Goal: Task Accomplishment & Management: Use online tool/utility

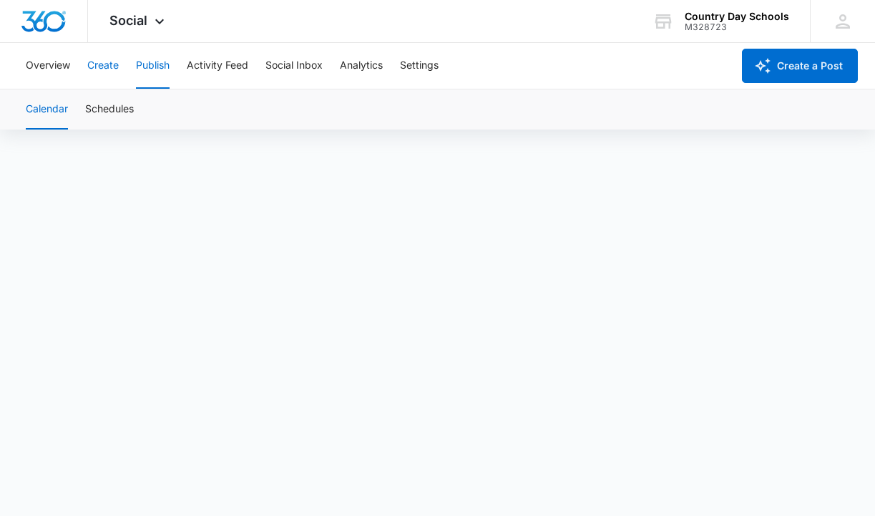
click at [106, 63] on button "Create" at bounding box center [102, 66] width 31 height 46
click at [156, 64] on button "Publish" at bounding box center [153, 66] width 34 height 46
